Goal: Check status: Check status

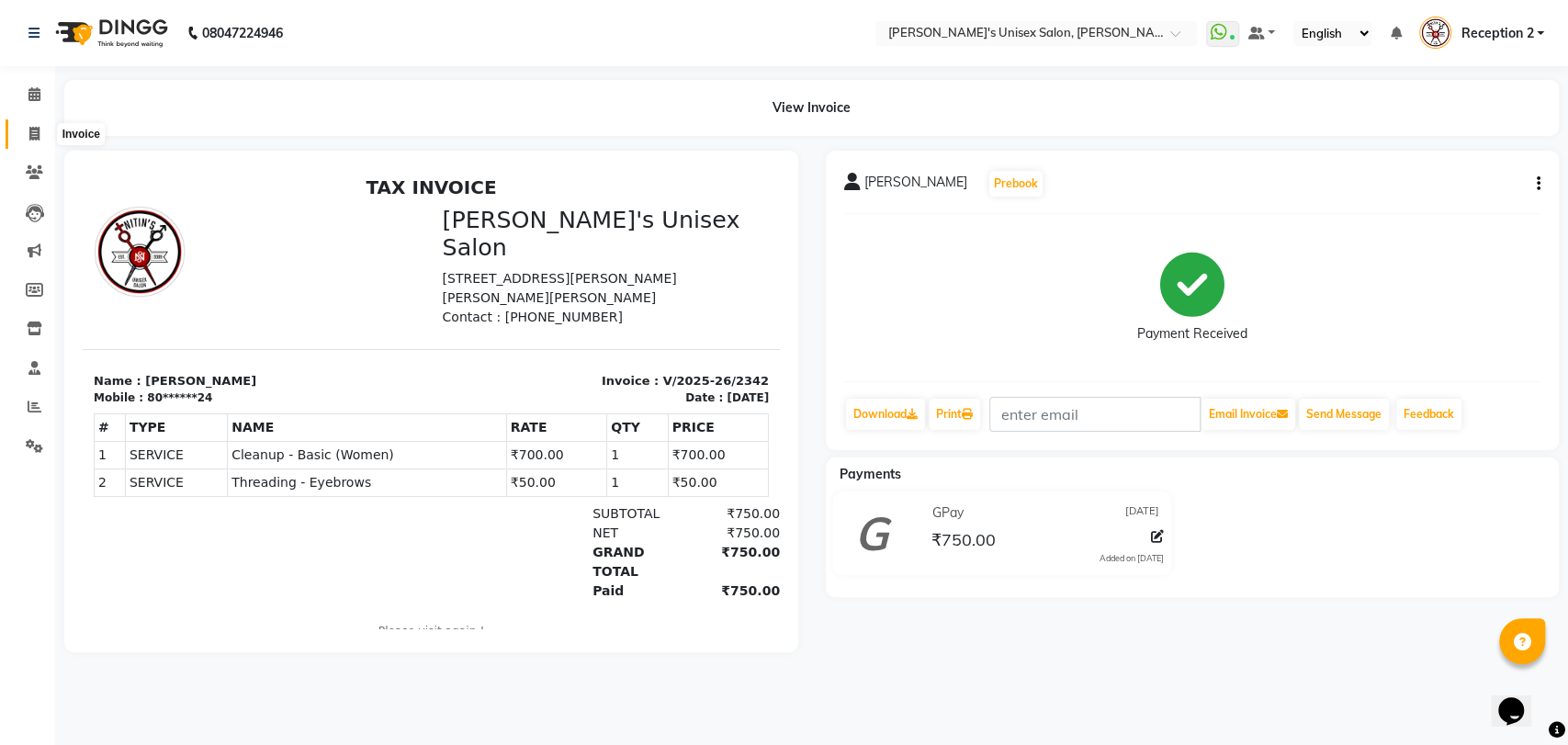
click at [37, 128] on icon at bounding box center [34, 133] width 10 height 14
select select "service"
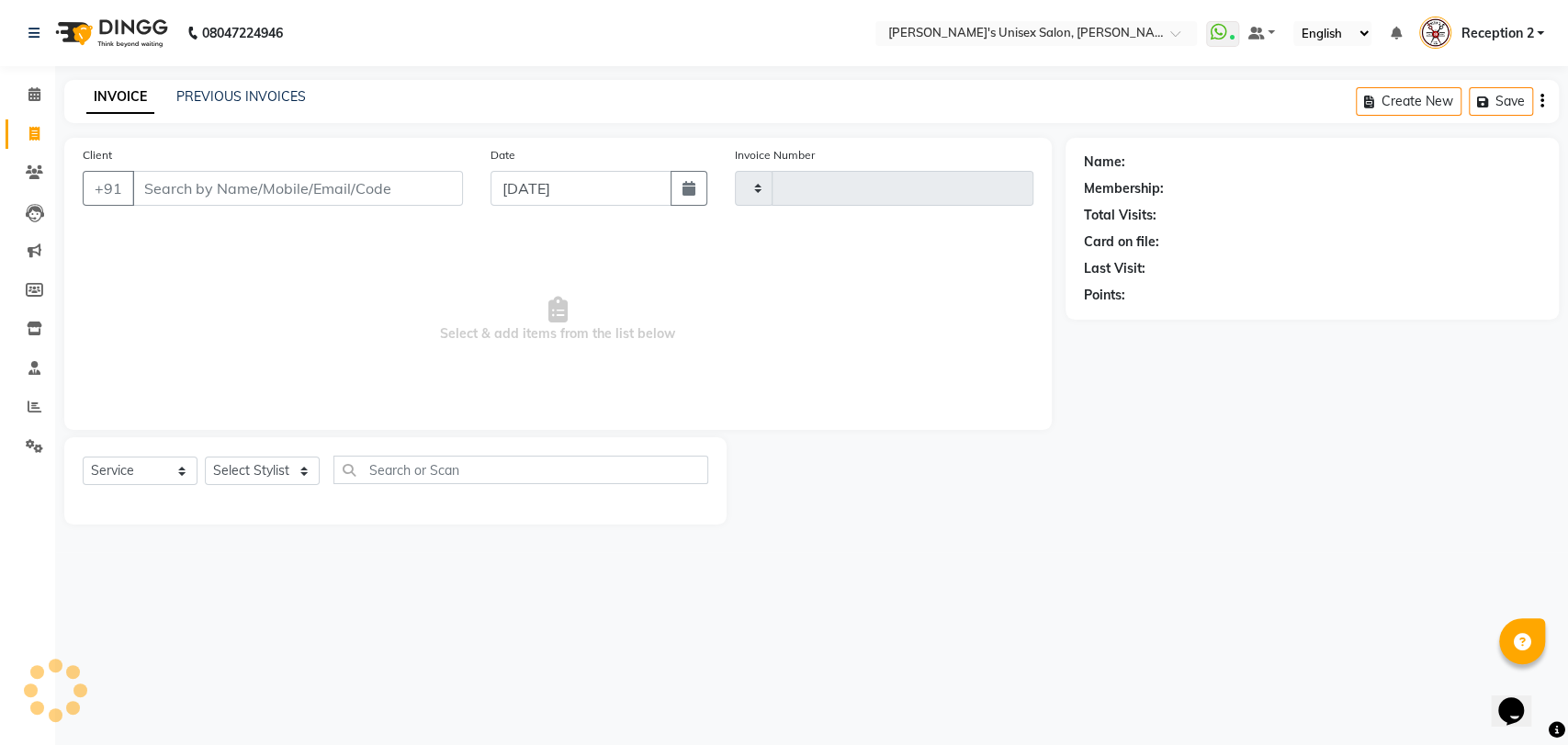
type input "2343"
select select "62"
click at [245, 97] on link "PREVIOUS INVOICES" at bounding box center [241, 96] width 129 height 16
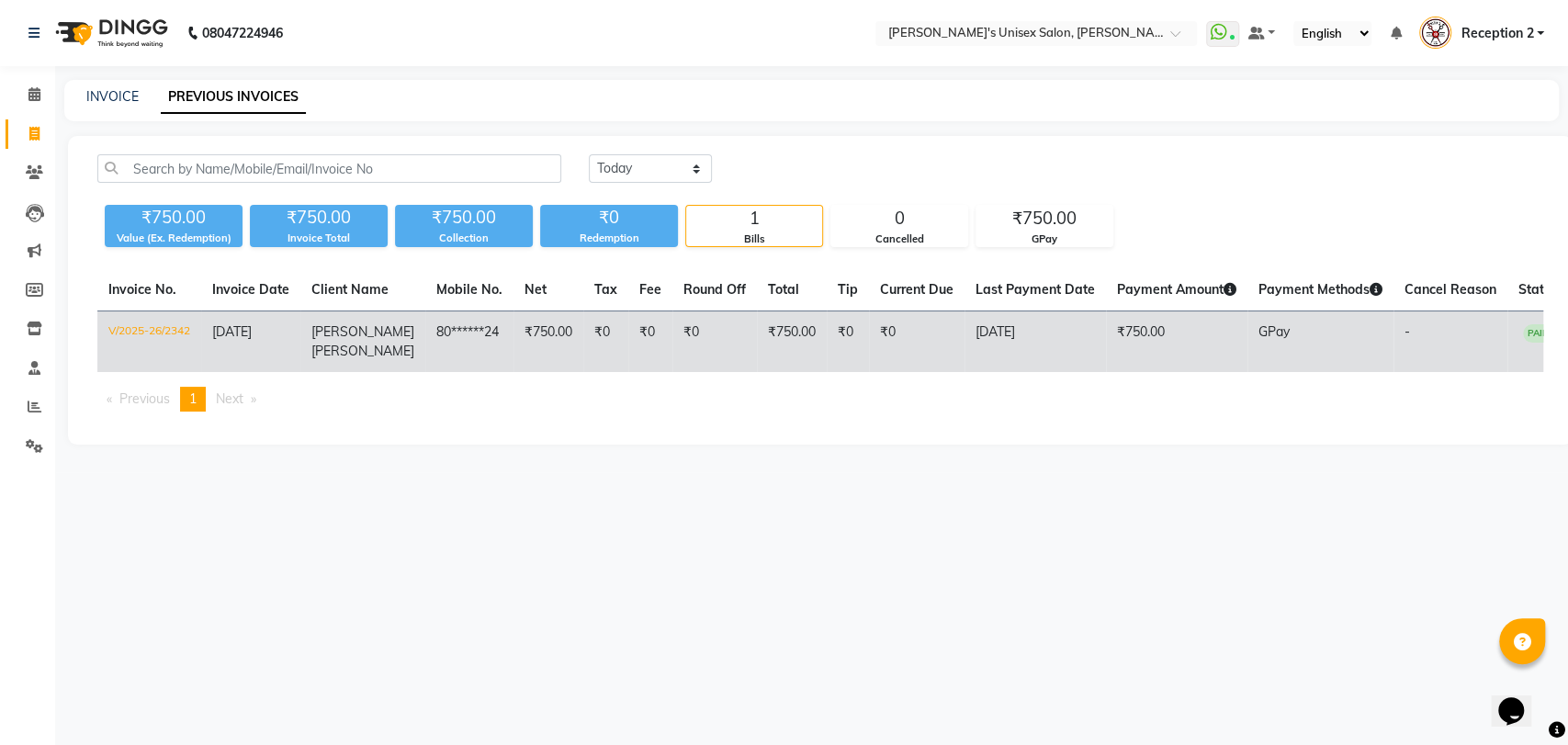
click at [993, 344] on td "[DATE]" at bounding box center [1034, 342] width 142 height 62
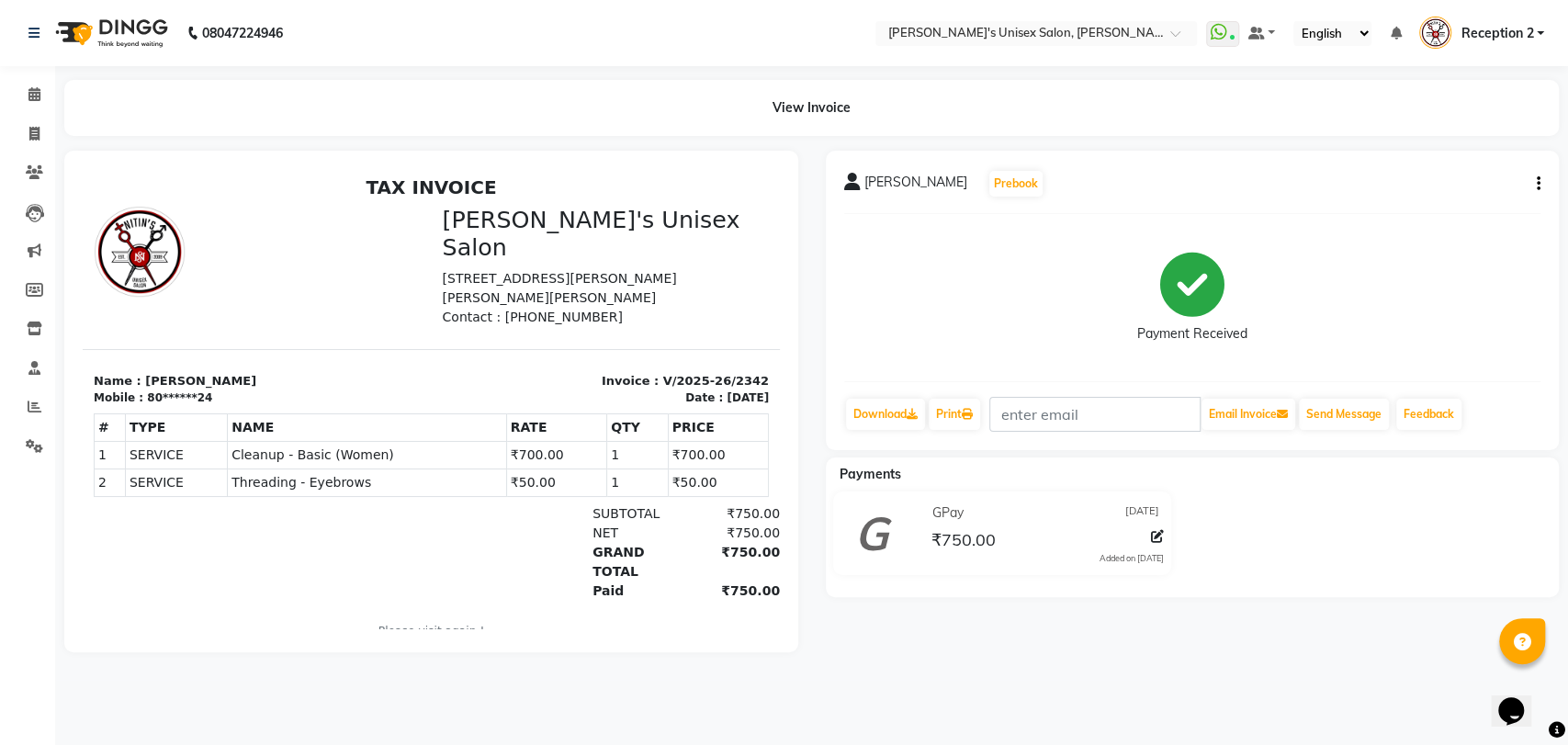
drag, startPoint x: 501, startPoint y: 448, endPoint x: 527, endPoint y: 686, distance: 239.4
click at [527, 680] on main "View Invoice [PERSON_NAME] Prebook Payment Received Download Print Email Invoic…" at bounding box center [811, 380] width 1513 height 601
